Goal: Information Seeking & Learning: Learn about a topic

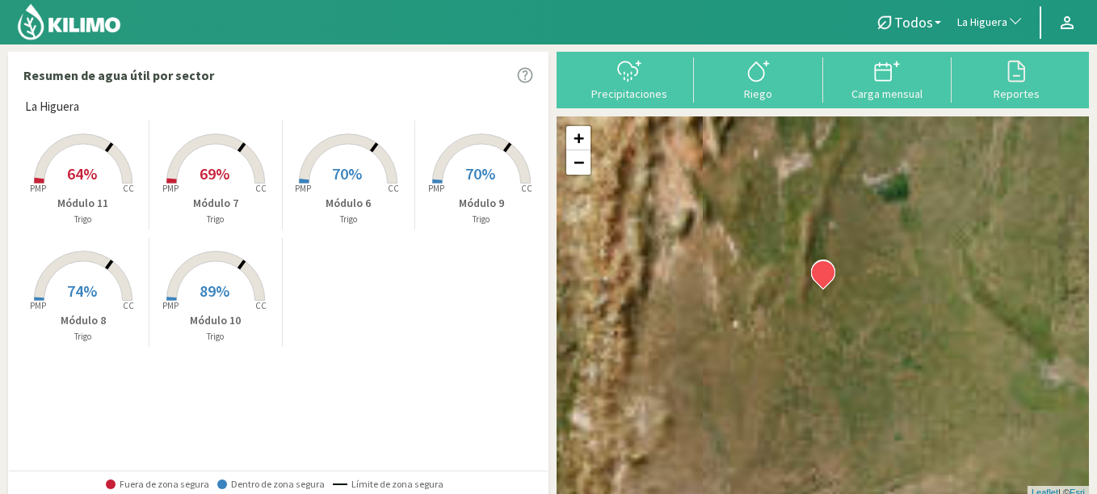
click at [1009, 17] on span "button" at bounding box center [1012, 23] width 16 height 16
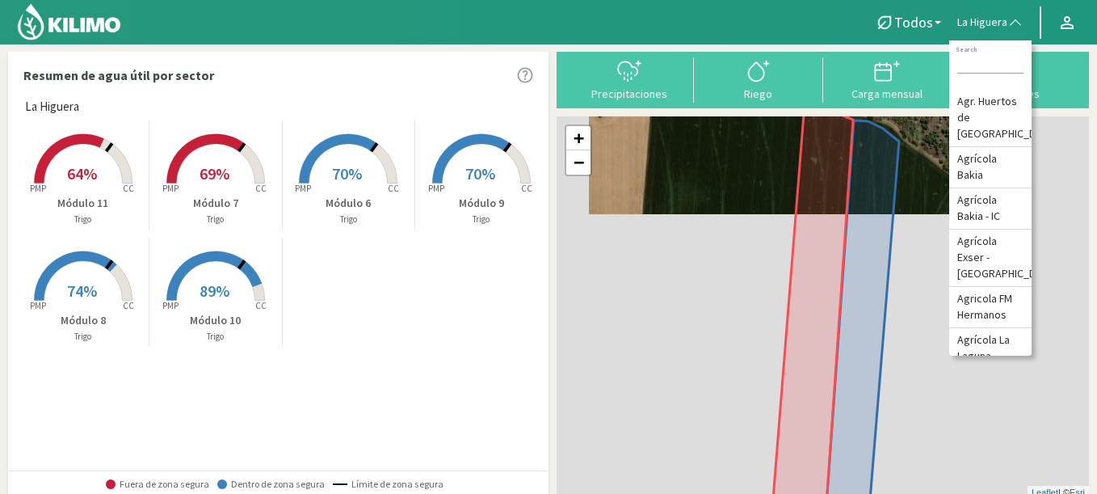
type input "g"
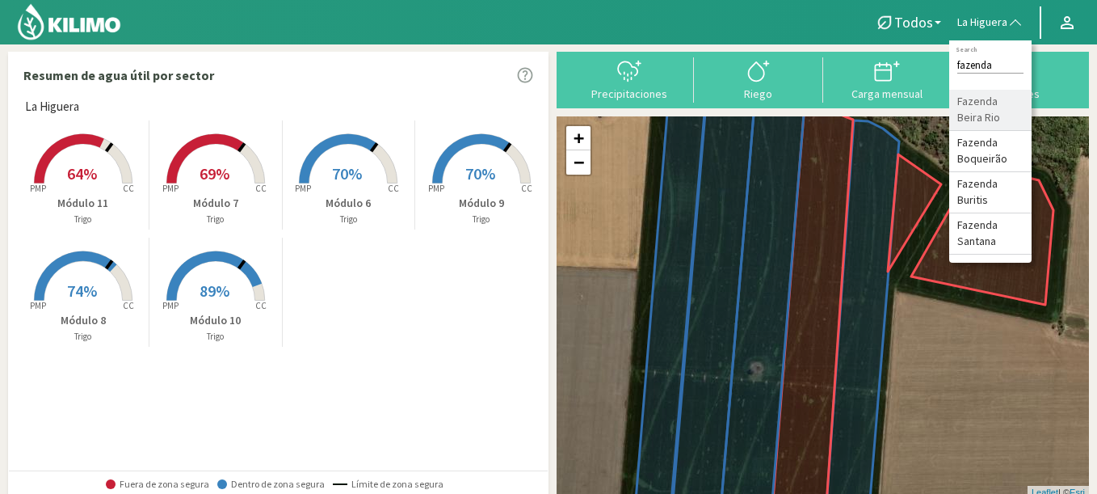
type input "fazenda"
click at [1000, 109] on li "Fazenda Beira Rio" at bounding box center [990, 110] width 82 height 41
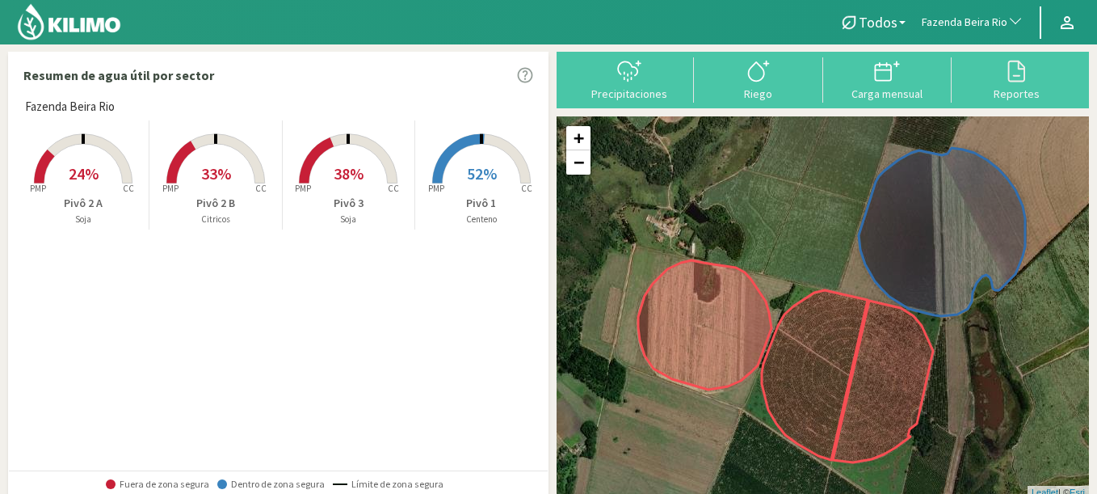
click at [90, 177] on span "24%" at bounding box center [84, 173] width 30 height 20
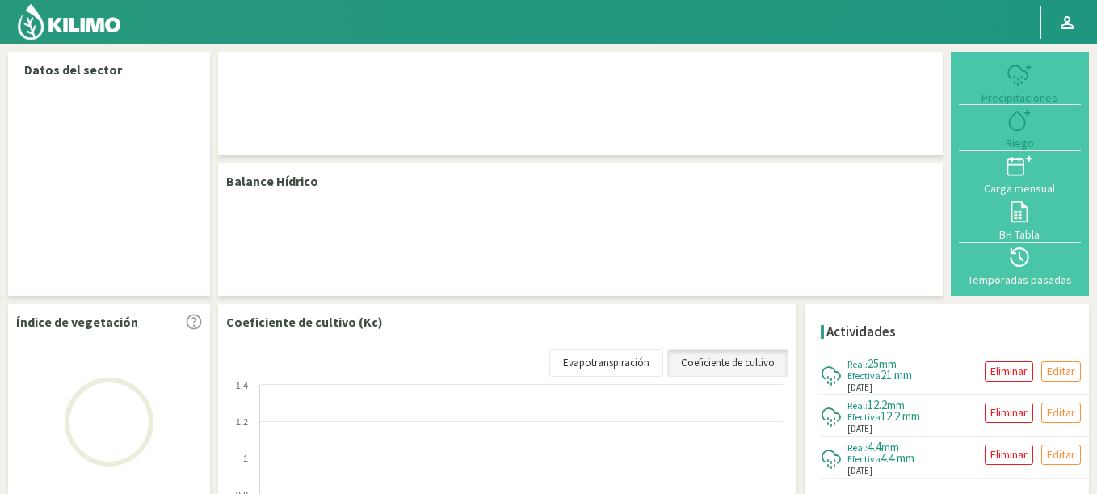
select select "93: Object"
select select "1: Object"
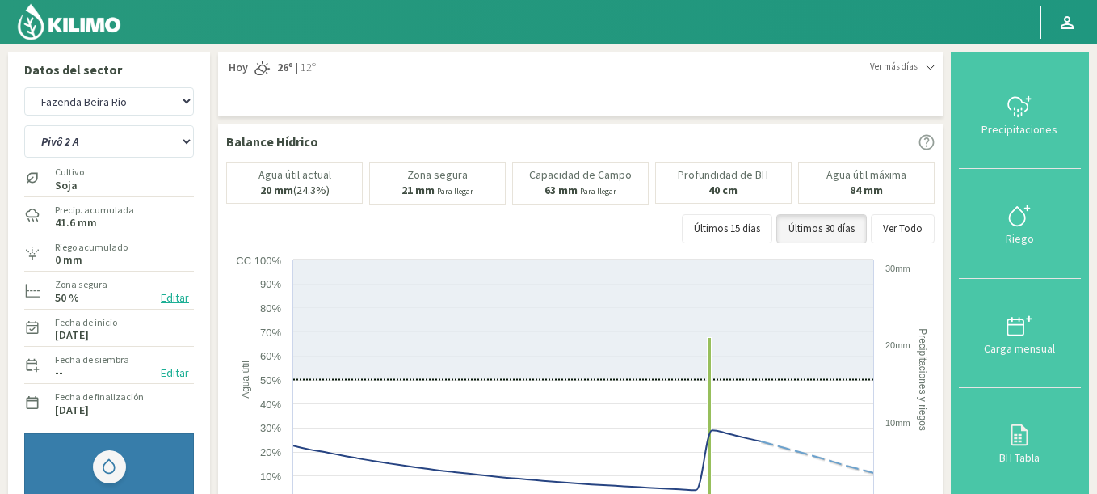
click at [79, 27] on img at bounding box center [69, 21] width 106 height 39
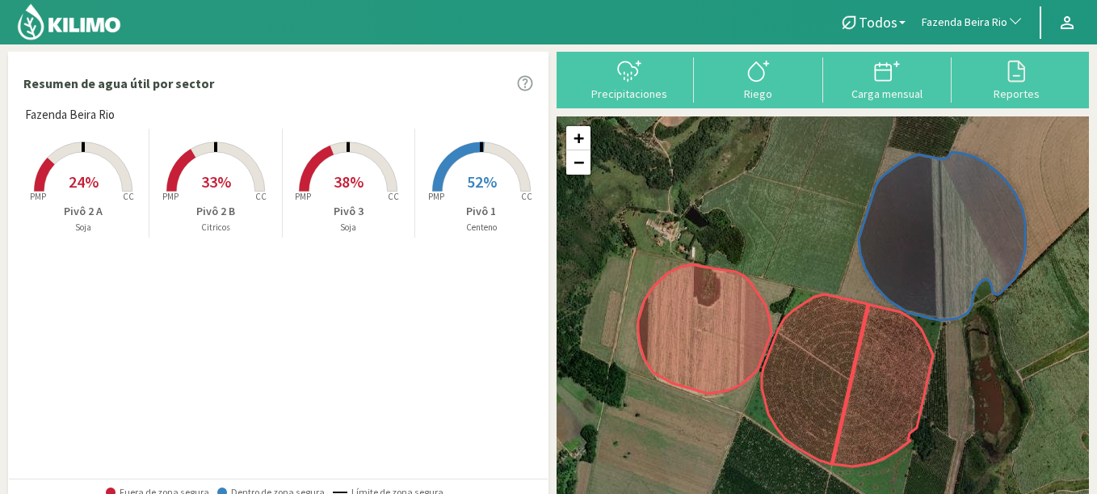
click at [82, 180] on span "24%" at bounding box center [84, 181] width 30 height 20
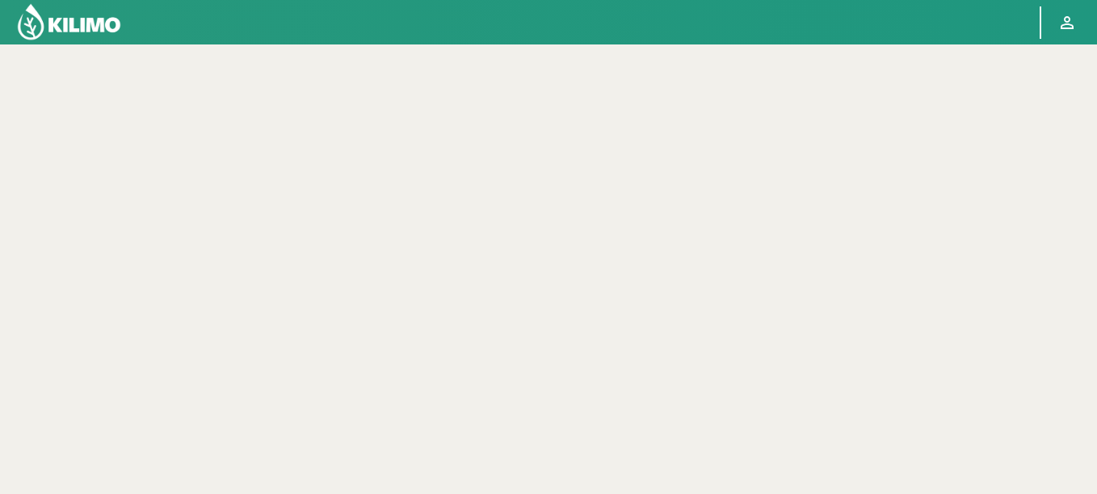
select select "93: Object"
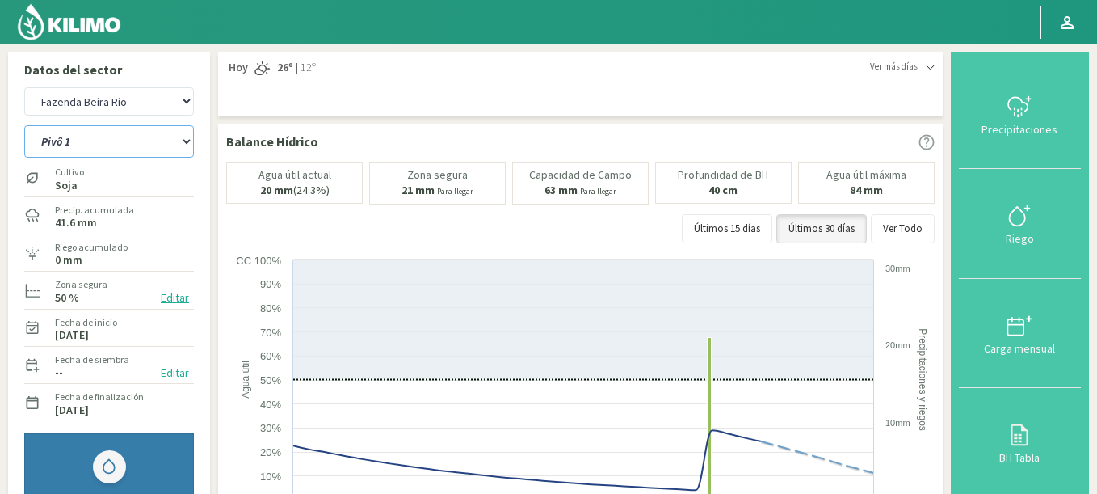
click at [24, 125] on select "Pivô 1 Pivô 2 A Pivô 2 B Pivô 3" at bounding box center [109, 141] width 170 height 32
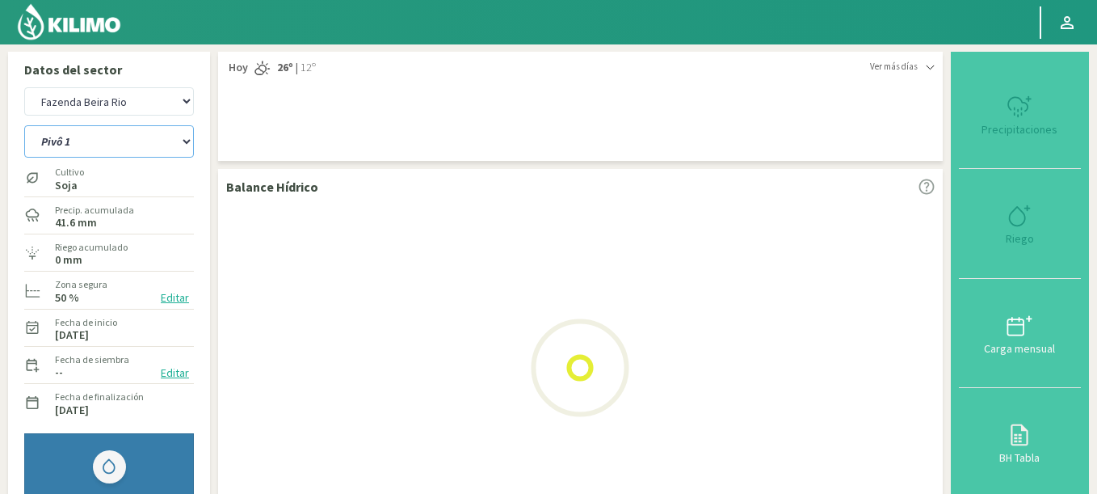
select select "1: Object"
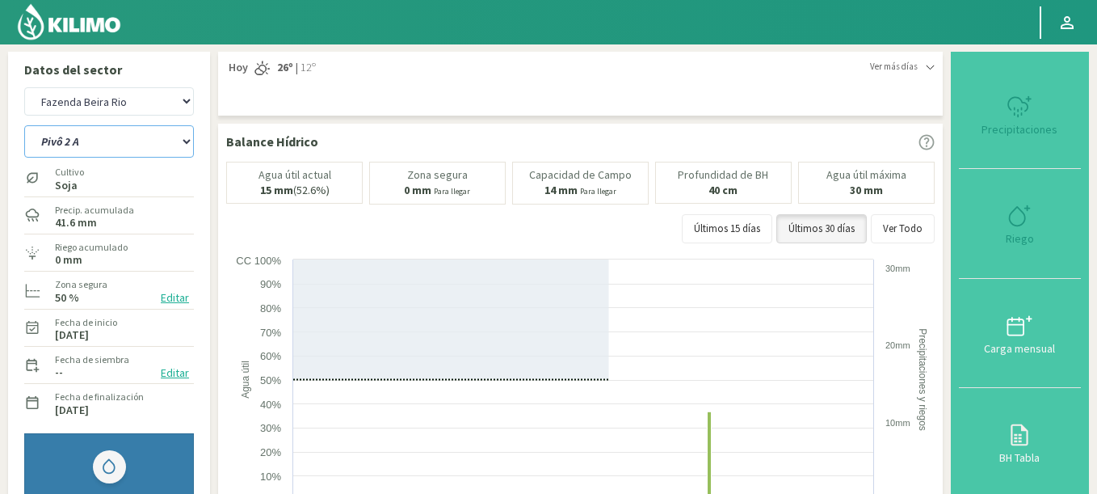
scroll to position [97, 0]
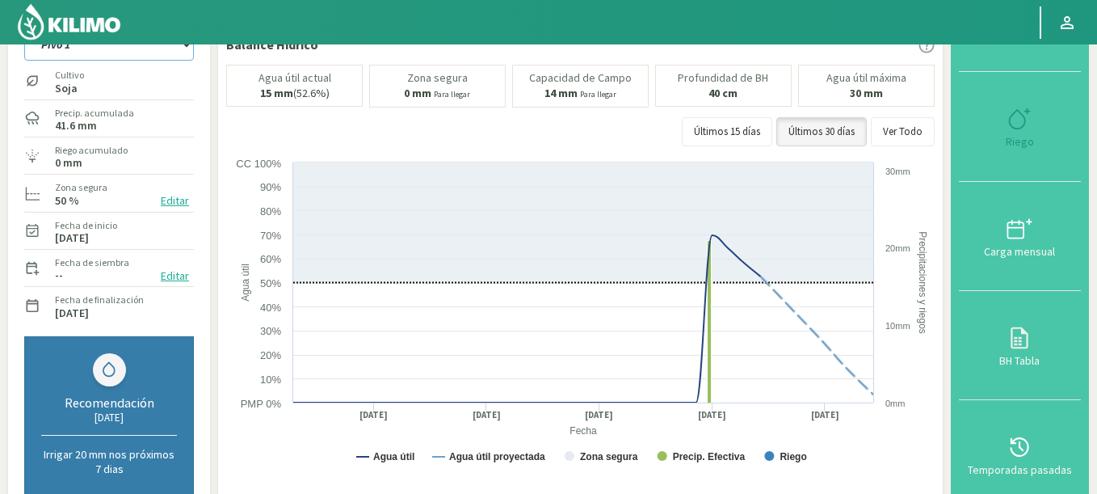
select select "374: Object"
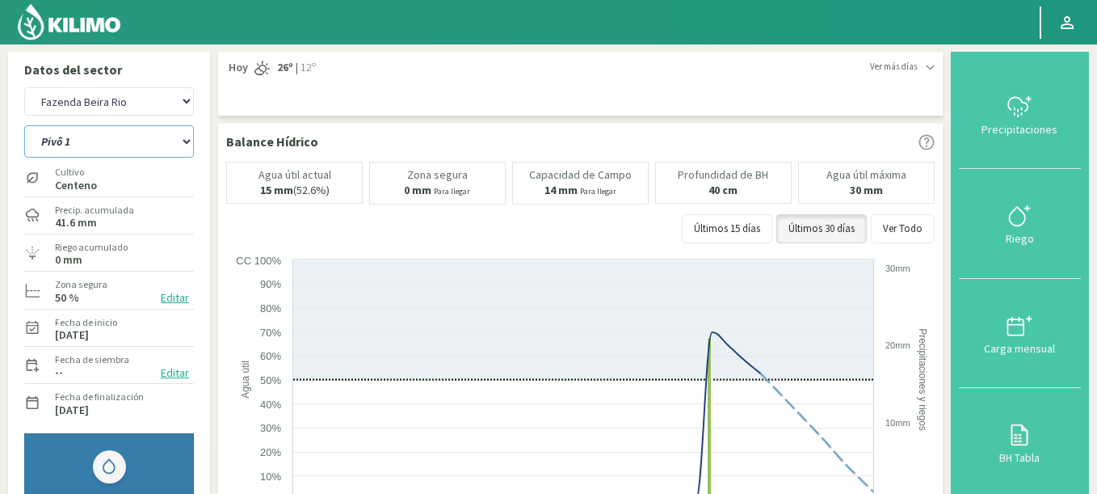
click at [95, 142] on select "Pivô 1 Pivô 2 A Pivô 2 B Pivô 3" at bounding box center [109, 141] width 170 height 32
click at [24, 125] on select "Pivô 1 Pivô 2 A Pivô 2 B Pivô 3" at bounding box center [109, 141] width 170 height 32
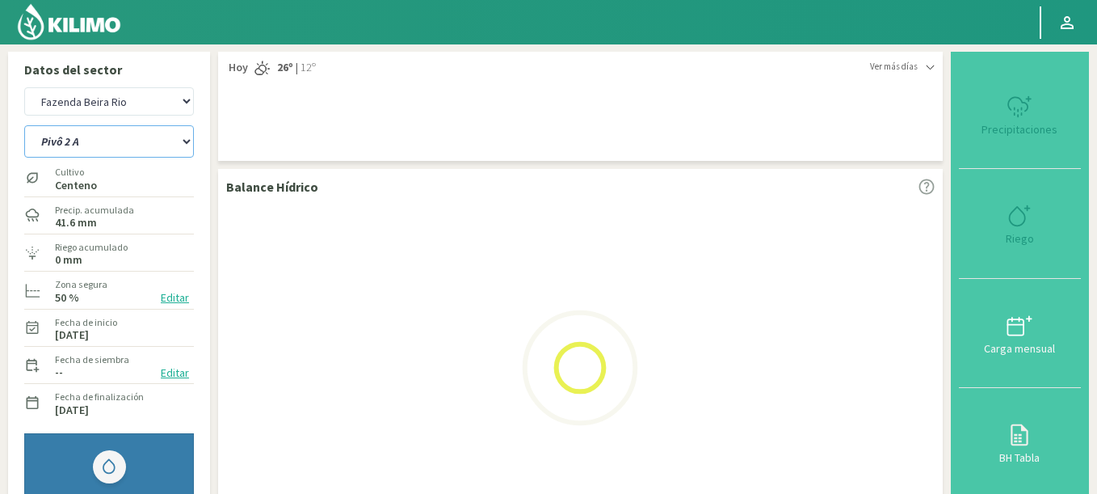
select select "4: Object"
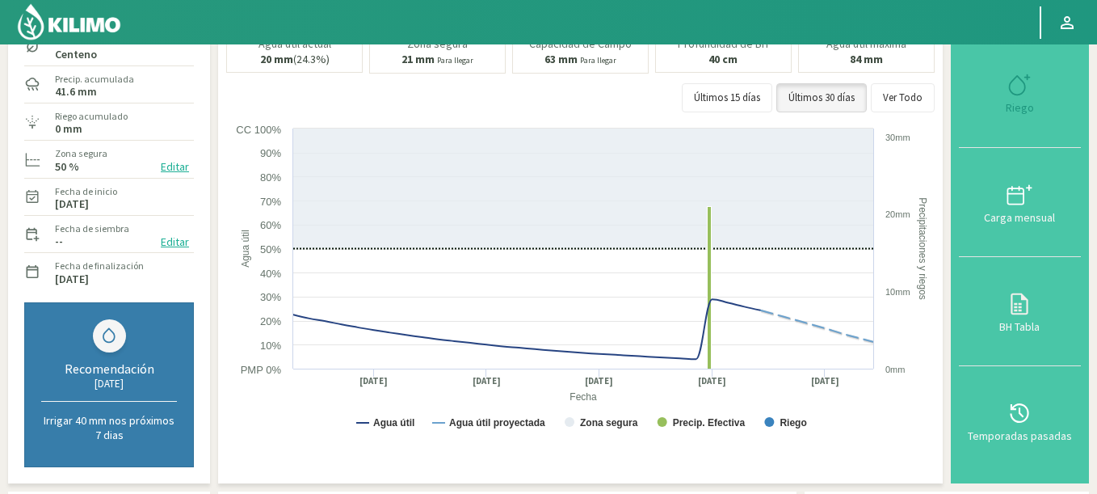
select select "655: Object"
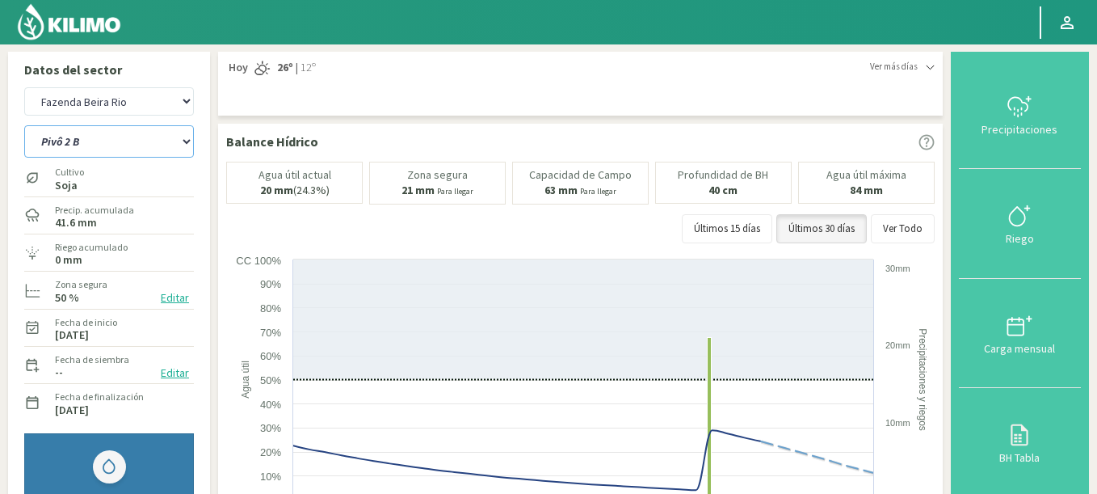
click at [24, 125] on select "Pivô 1 Pivô 2 A Pivô 2 B Pivô 3" at bounding box center [109, 141] width 170 height 32
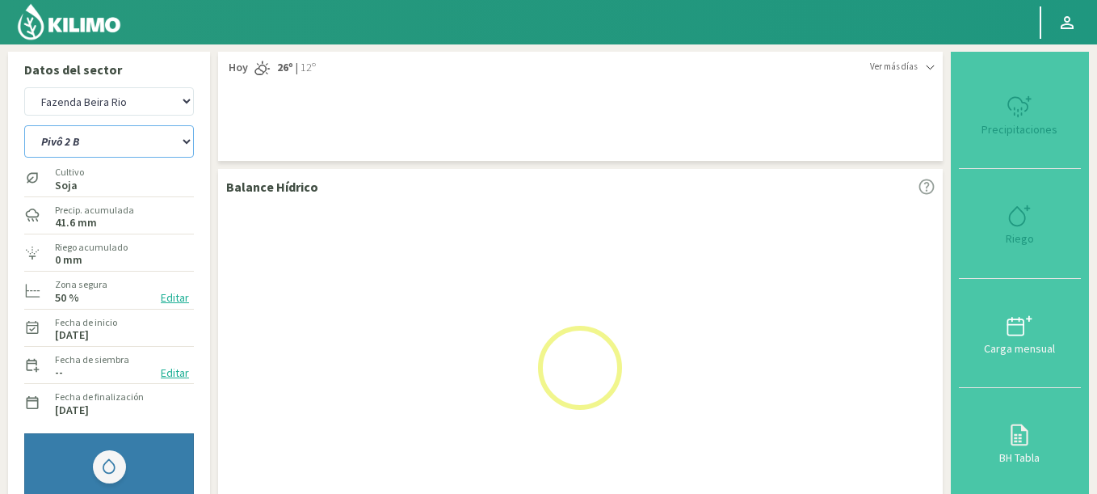
select select "9: Object"
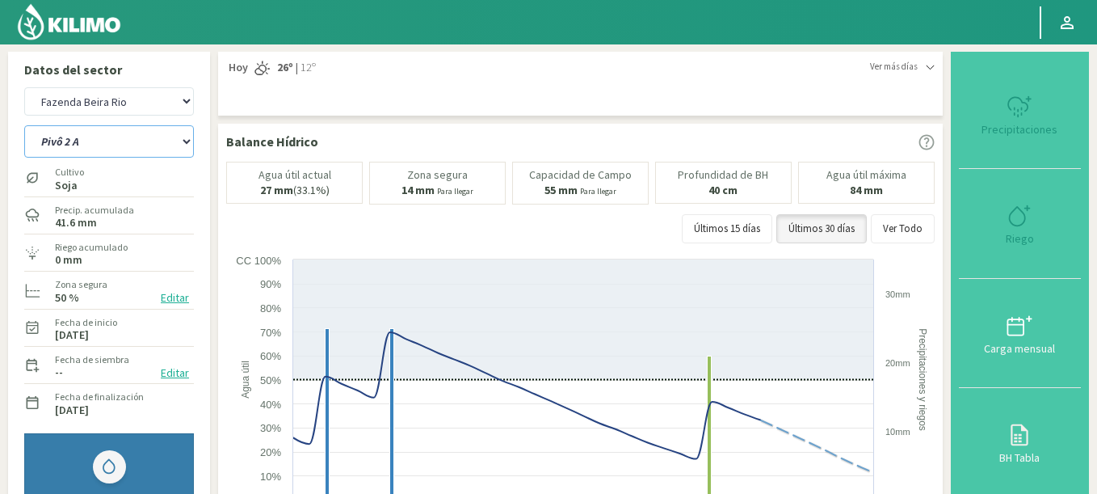
select select "936: Object"
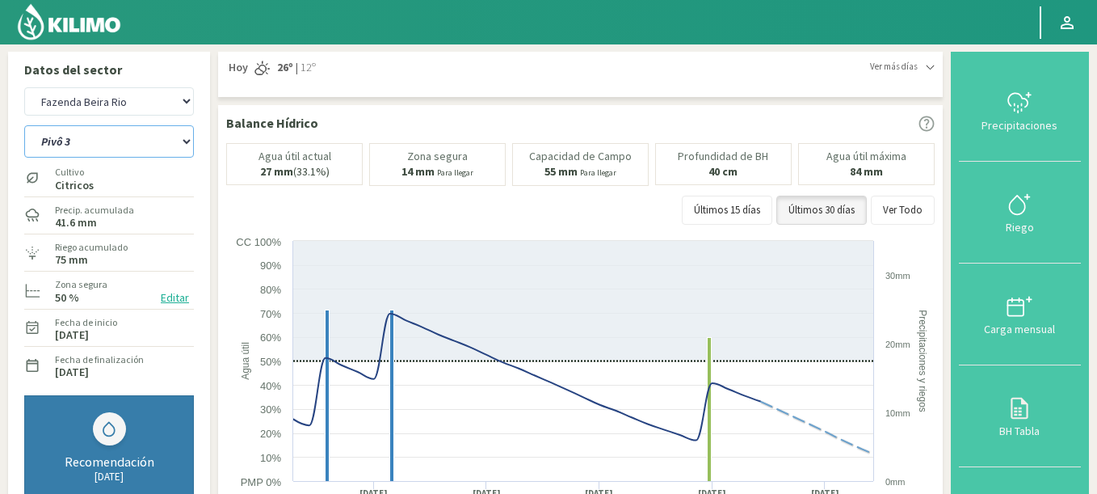
click at [24, 125] on select "Pivô 1 Pivô 2 A Pivô 2 B Pivô 3" at bounding box center [109, 141] width 170 height 32
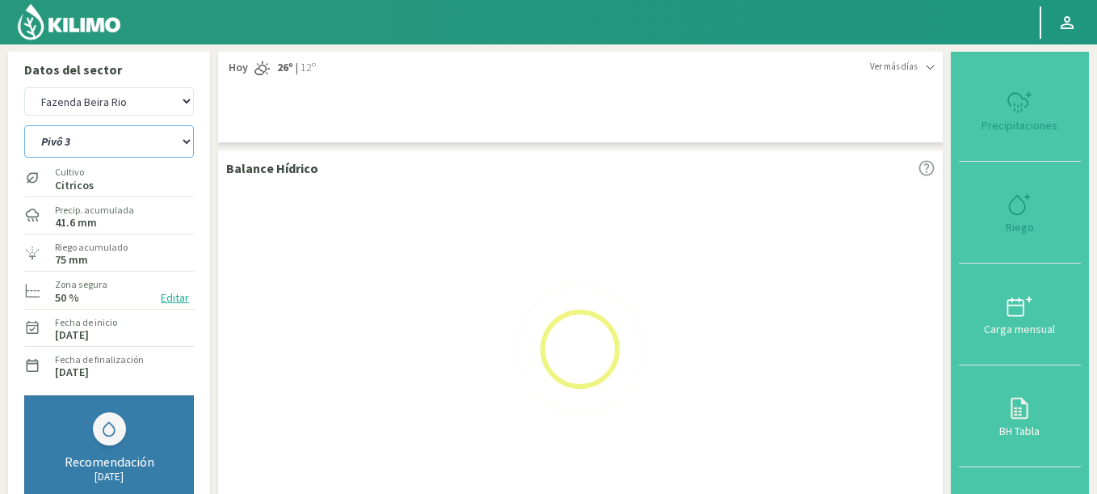
select select "14: Object"
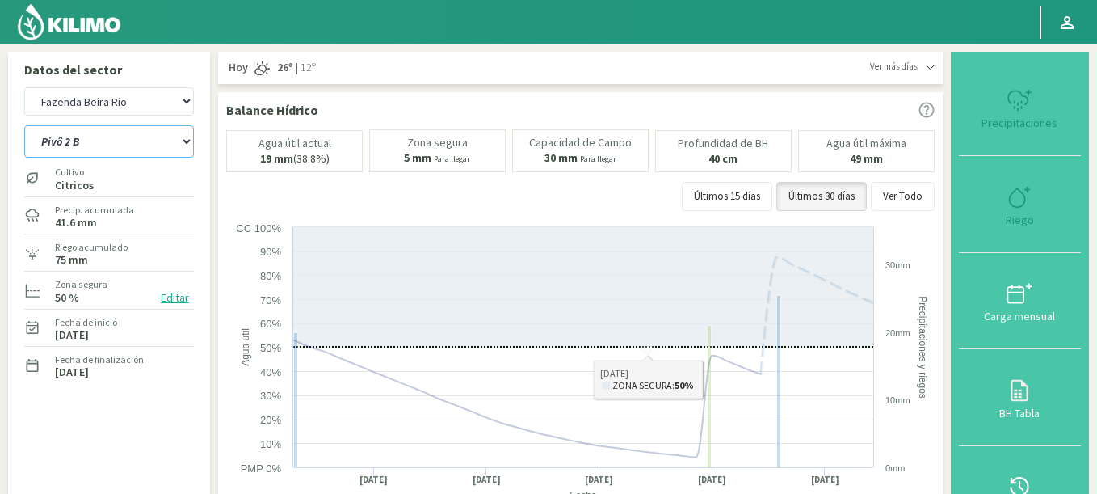
select select "1217: Object"
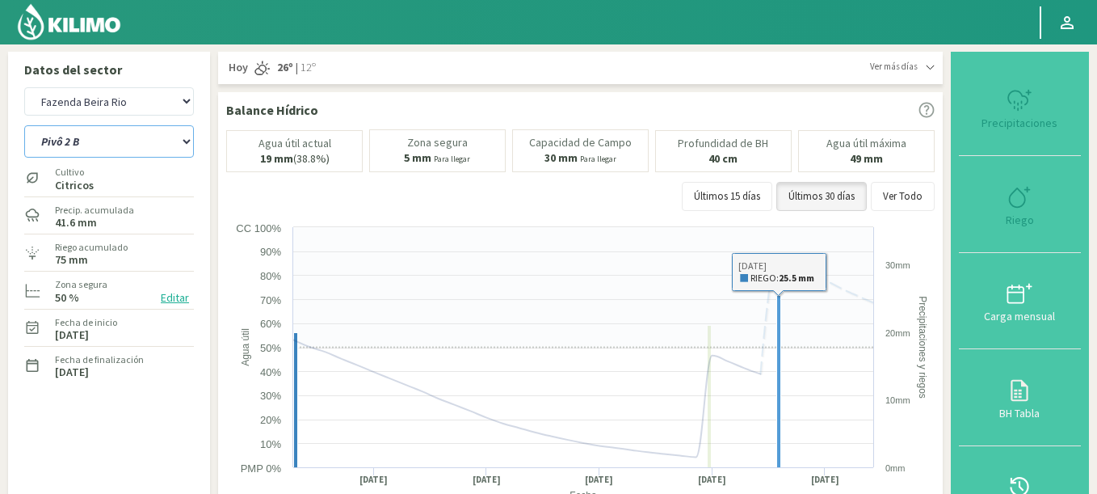
select select "19: Object"
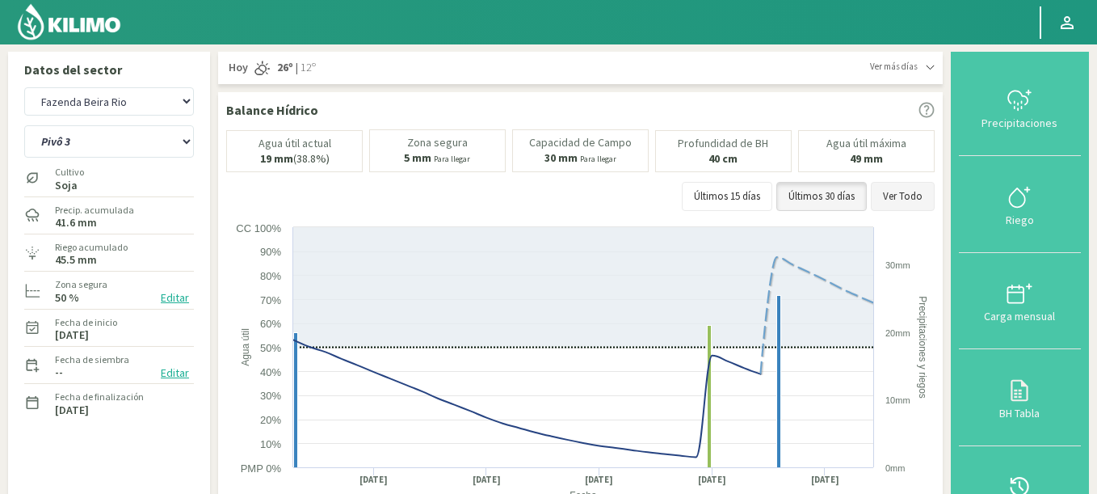
click at [893, 192] on button "Ver Todo" at bounding box center [903, 196] width 64 height 29
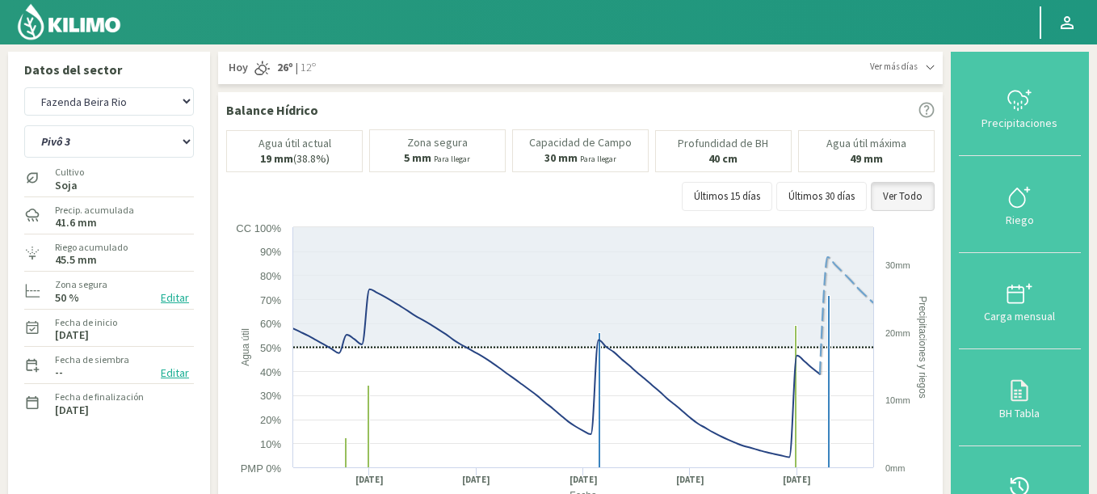
click at [112, 19] on img at bounding box center [69, 21] width 106 height 39
